Goal: Task Accomplishment & Management: Manage account settings

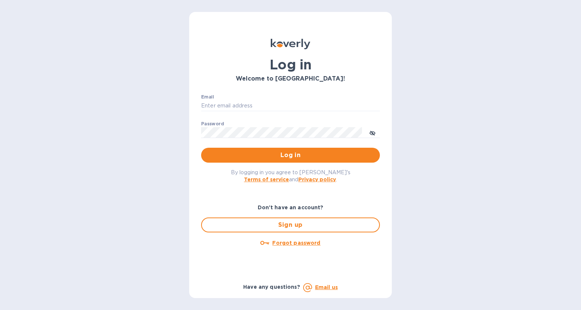
type input "[PERSON_NAME][EMAIL_ADDRESS][DOMAIN_NAME]"
click at [353, 152] on span "Log in" at bounding box center [290, 155] width 167 height 9
